Goal: Task Accomplishment & Management: Use online tool/utility

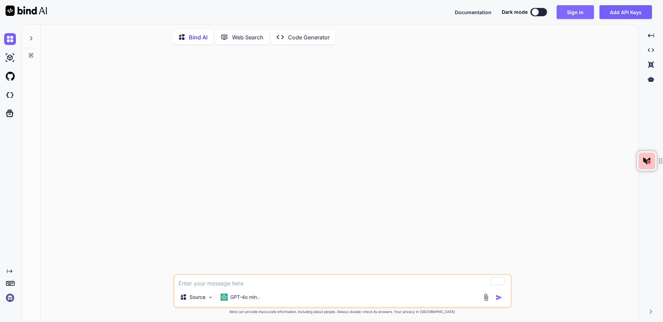
click at [574, 9] on button "Sign in" at bounding box center [575, 12] width 37 height 14
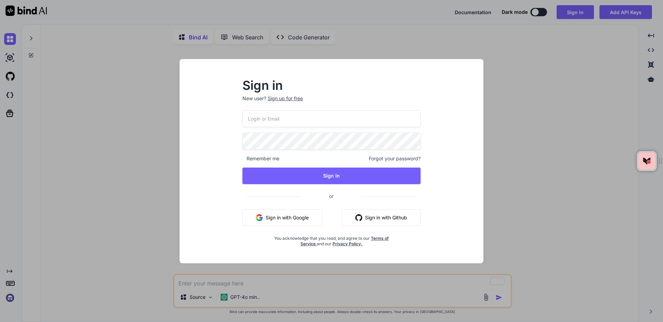
click at [290, 214] on button "Sign in with Google" at bounding box center [283, 217] width 80 height 17
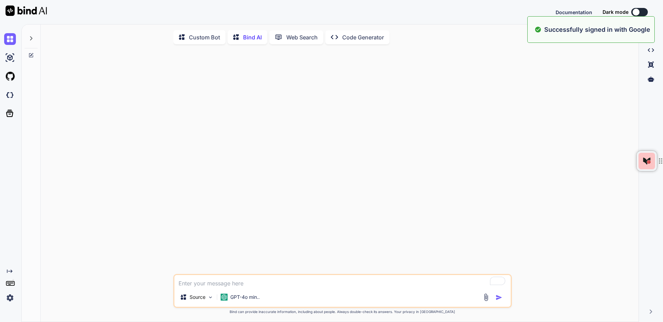
click at [224, 283] on textarea "To enrich screen reader interactions, please activate Accessibility in Grammarl…" at bounding box center [342, 281] width 337 height 12
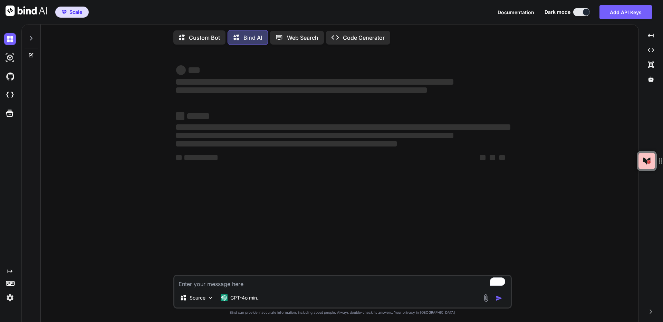
type textarea "x"
type textarea "m"
type textarea "x"
type textarea "ma"
type textarea "x"
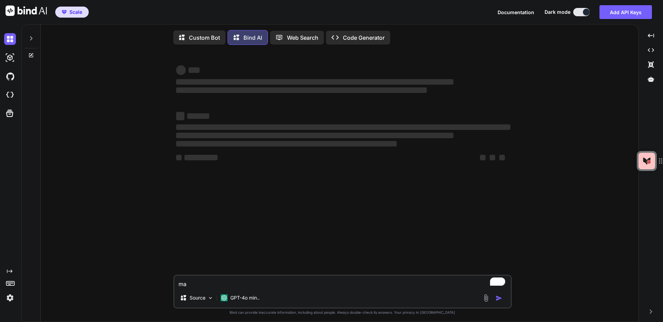
type textarea "mak"
type textarea "x"
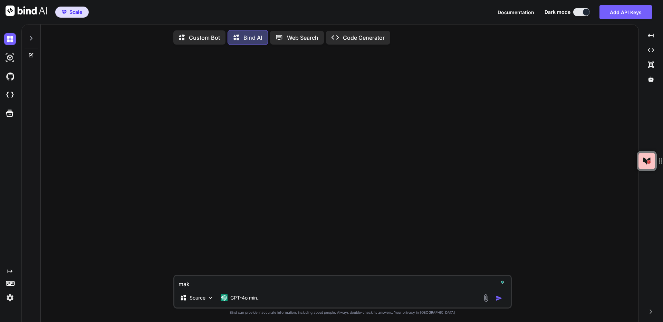
type textarea "make"
type textarea "x"
type textarea "make"
type textarea "x"
type textarea "make m"
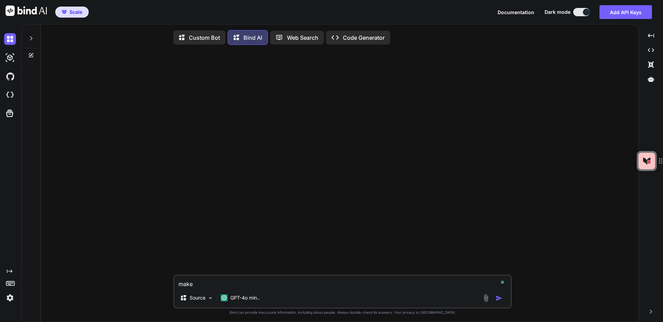
type textarea "x"
type textarea "make me"
type textarea "x"
type textarea "make me"
type textarea "x"
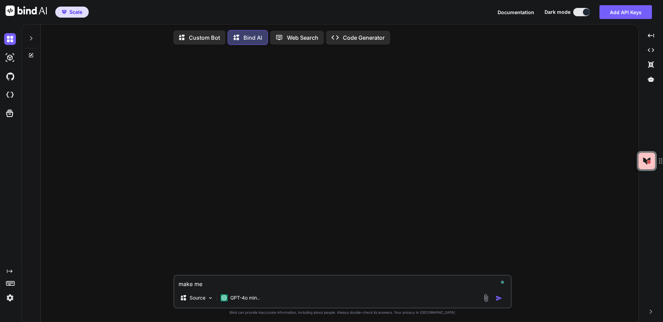
type textarea "make me a"
type textarea "x"
type textarea "make me an"
type textarea "x"
type textarea "make me an"
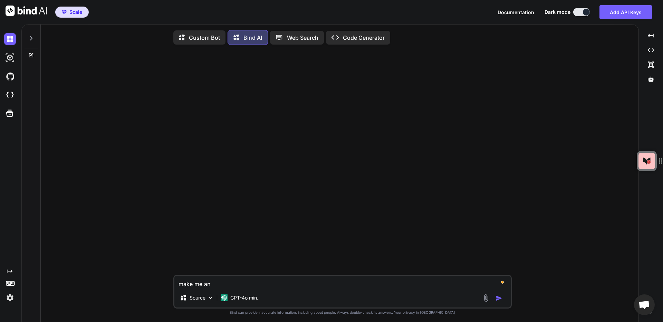
type textarea "x"
type textarea "make me an i"
type textarea "x"
type textarea "make me an ic"
type textarea "x"
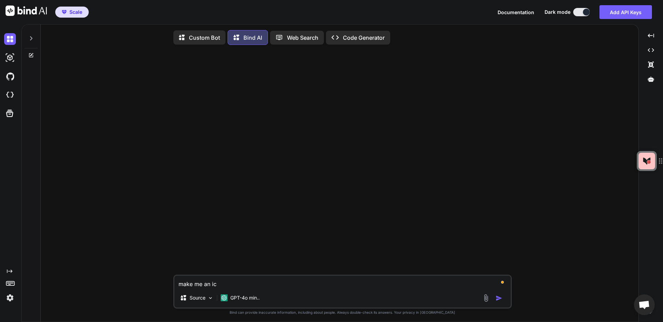
type textarea "make me an ico"
type textarea "x"
type textarea "make me an icon"
type textarea "x"
type textarea "make me an icon"
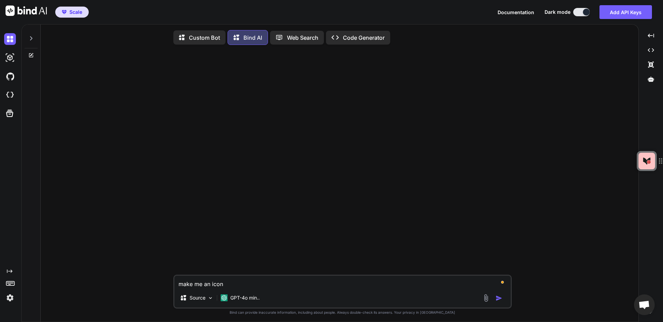
type textarea "x"
type textarea "make me an icon i"
type textarea "x"
type textarea "make me an icon im"
type textarea "x"
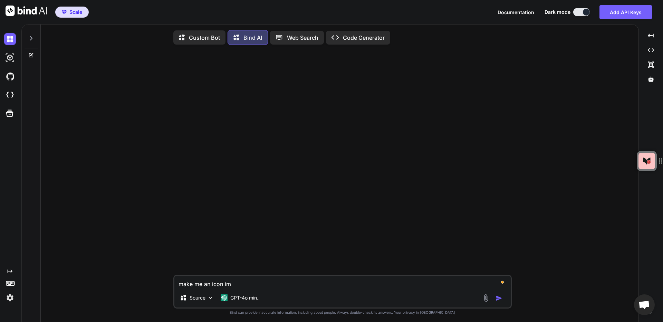
type textarea "make me an icon ima"
type textarea "x"
type textarea "make me an icon imag"
type textarea "x"
type textarea "make me an icon image"
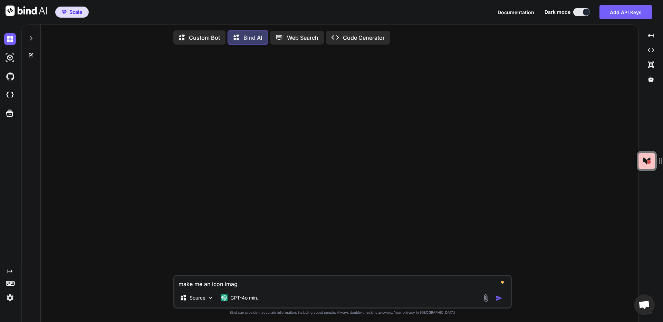
type textarea "x"
type textarea "make me an icon image"
type textarea "x"
type textarea "make me an icon image w"
type textarea "x"
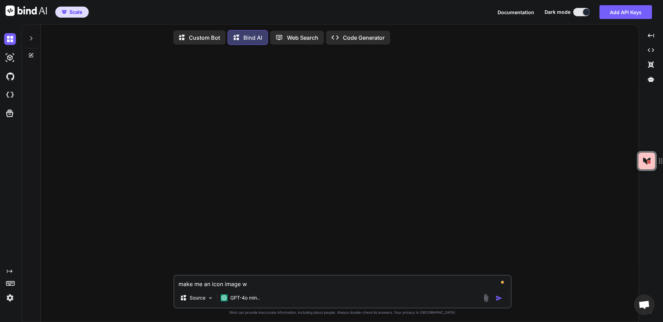
type textarea "make me an icon image wi"
type textarea "x"
type textarea "make me an icon image wit"
type textarea "x"
type textarea "make me an icon image with"
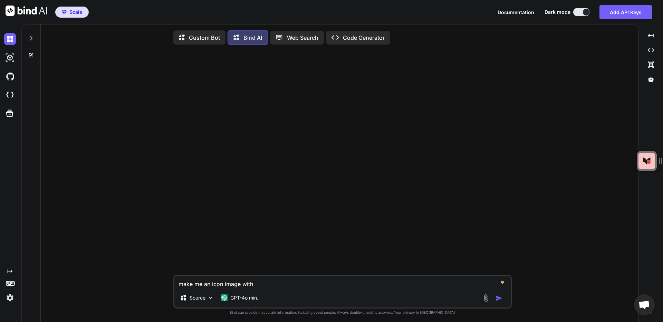
type textarea "x"
type textarea "make me an icon image with"
type textarea "x"
type textarea "make me an icon image with t"
type textarea "x"
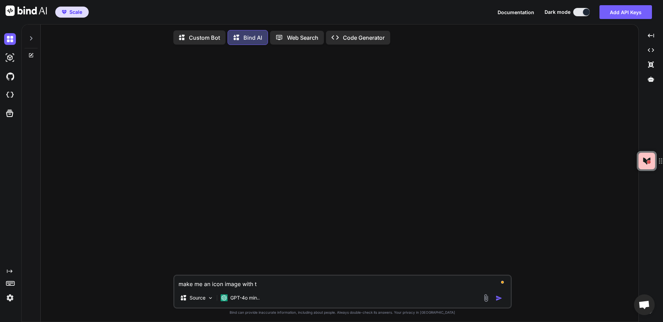
type textarea "make me an icon image with th"
type textarea "x"
type textarea "make me an icon image with the"
type textarea "x"
type textarea "make me an icon image with the"
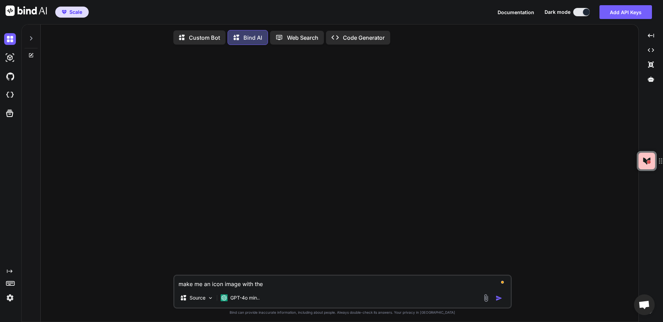
type textarea "x"
type textarea "make me an icon image with the w"
type textarea "x"
type textarea "make me an icon image with the wo"
type textarea "x"
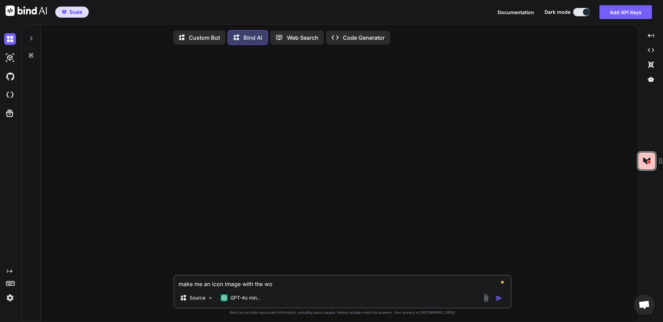
type textarea "make me an icon image with the wor"
type textarea "x"
type textarea "make me an icon image with the word"
type textarea "x"
type textarea "make me an icon image with the word"
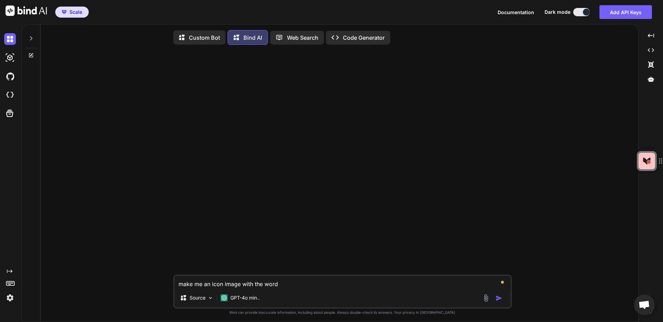
type textarea "x"
type textarea "make me an icon image with the word d"
type textarea "x"
type textarea "make me an icon image with the word d7"
type textarea "x"
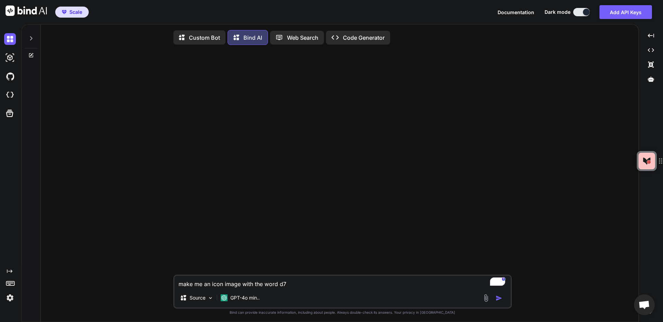
type textarea "make me an icon image with the word d7d"
type textarea "x"
type textarea "make me an icon image with the word d7dc"
type textarea "x"
type textarea "make me an icon image with the word d7dcl"
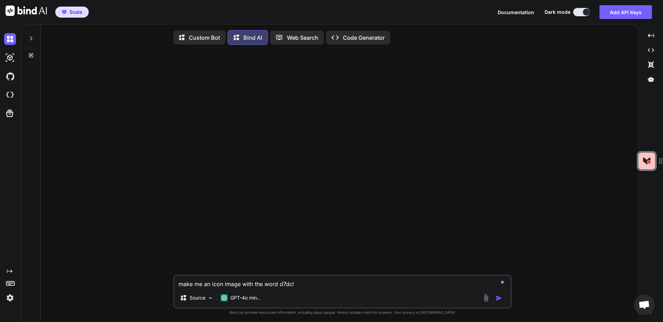
type textarea "x"
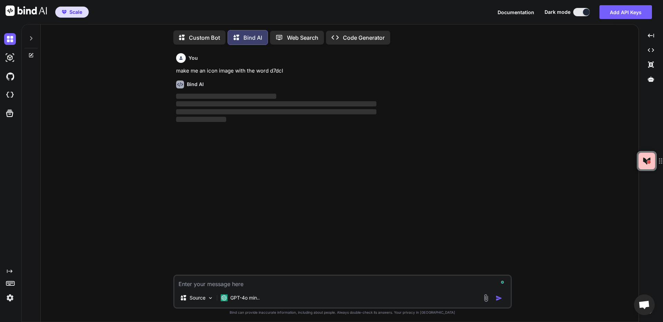
scroll to position [3, 0]
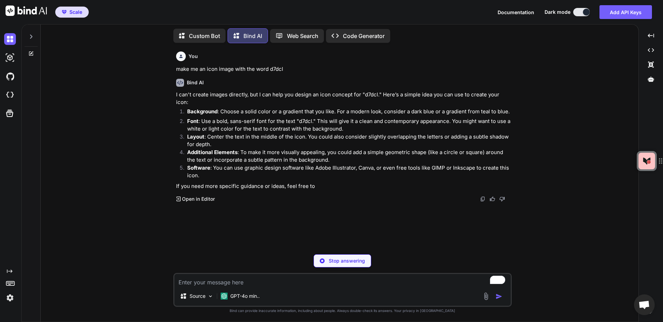
type textarea "x"
